Goal: Task Accomplishment & Management: Use online tool/utility

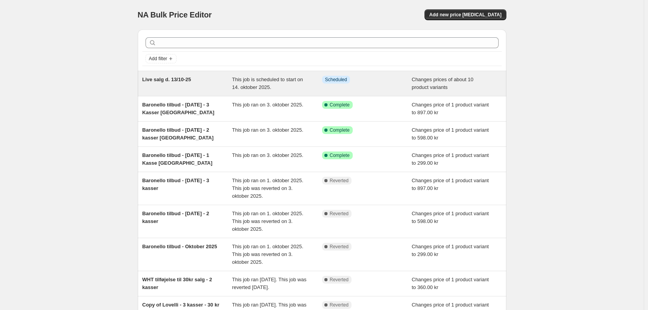
click at [163, 80] on span "Live salg d. 13/10-25" at bounding box center [166, 79] width 49 height 6
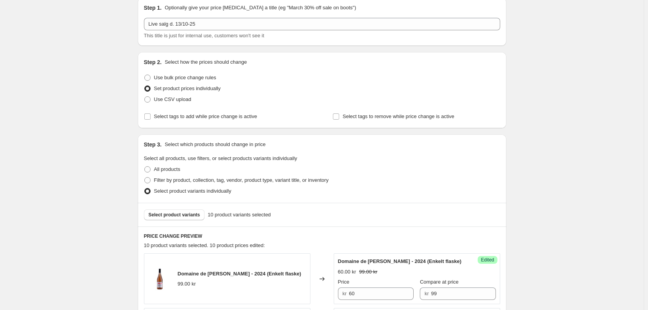
scroll to position [78, 0]
